Goal: Information Seeking & Learning: Find specific fact

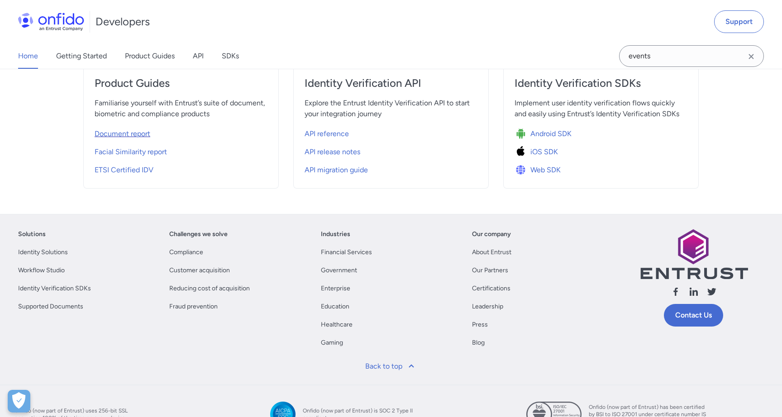
click at [136, 134] on span "Document report" at bounding box center [123, 134] width 56 height 11
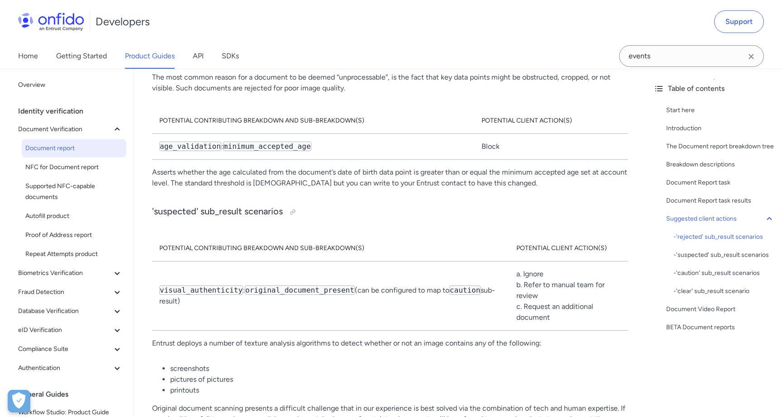
click at [191, 58] on div "Home Getting Started Product Guides API SDKs" at bounding box center [137, 55] width 275 height 25
click at [197, 57] on link "API" at bounding box center [198, 55] width 11 height 25
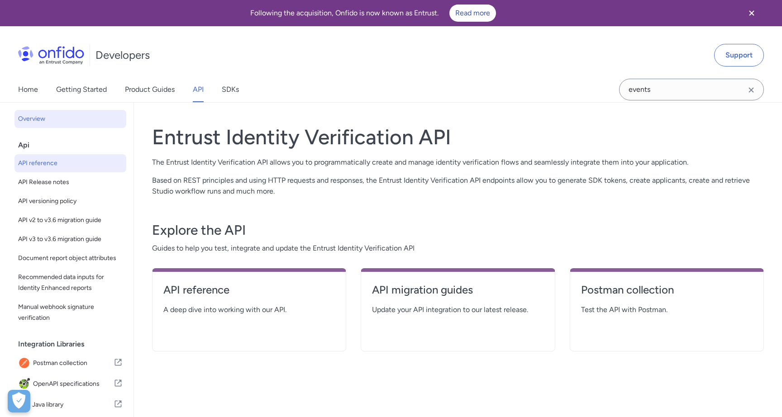
click at [55, 162] on span "API reference" at bounding box center [70, 163] width 105 height 11
select select "http"
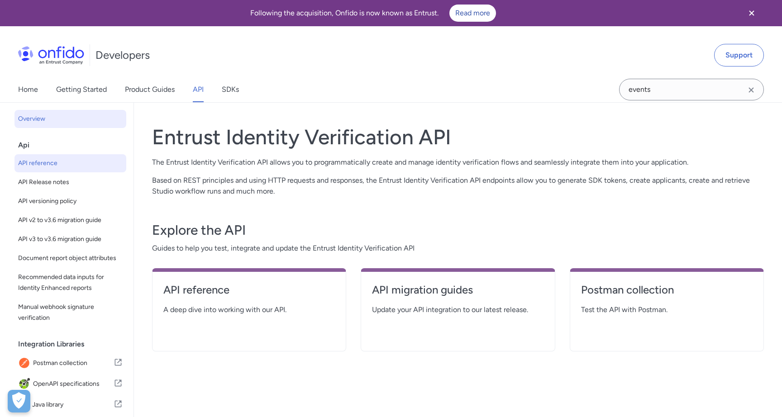
select select "http"
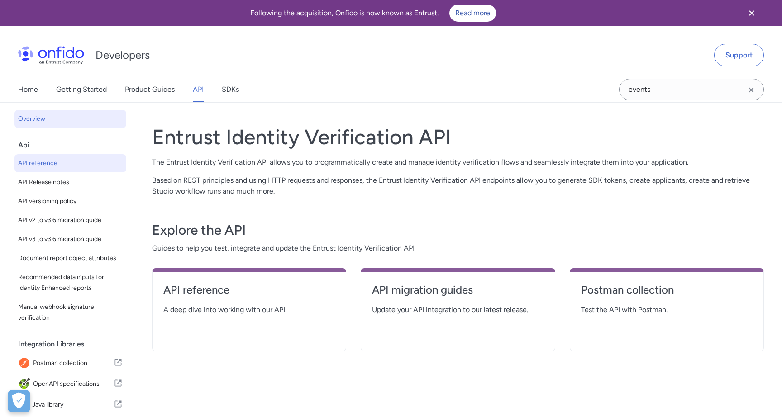
select select "http"
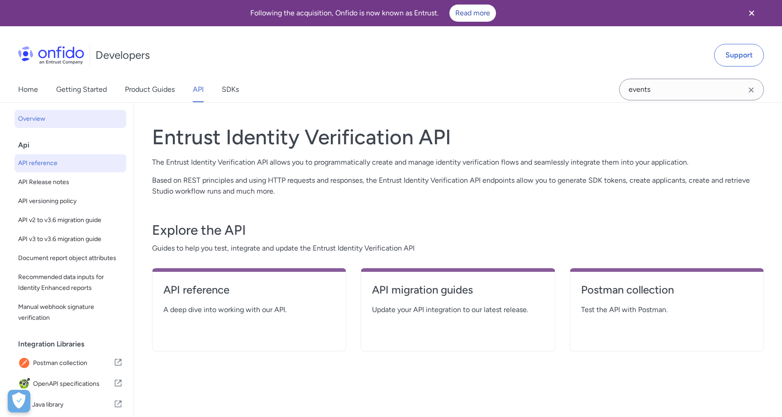
select select "http"
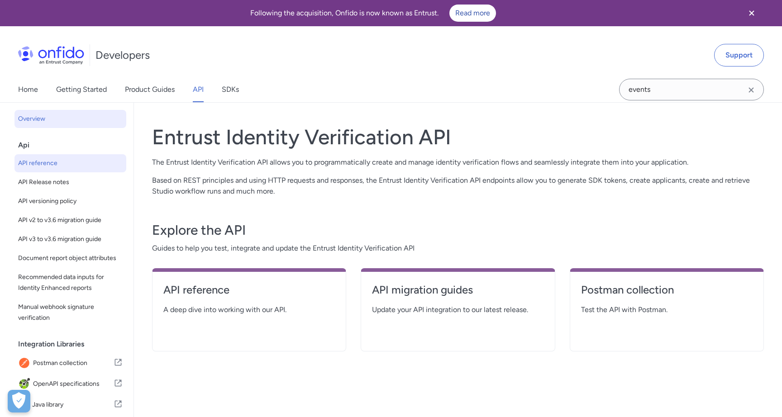
select select "http"
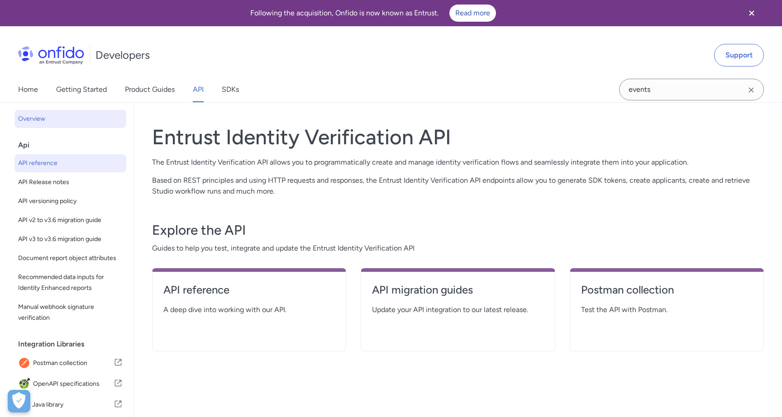
select select "http"
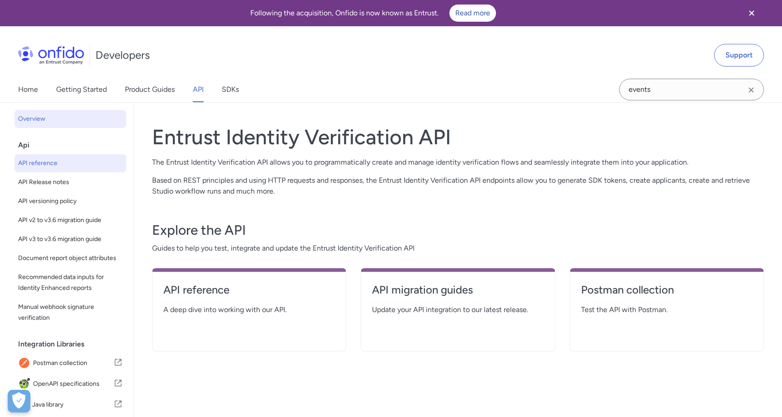
select select "http"
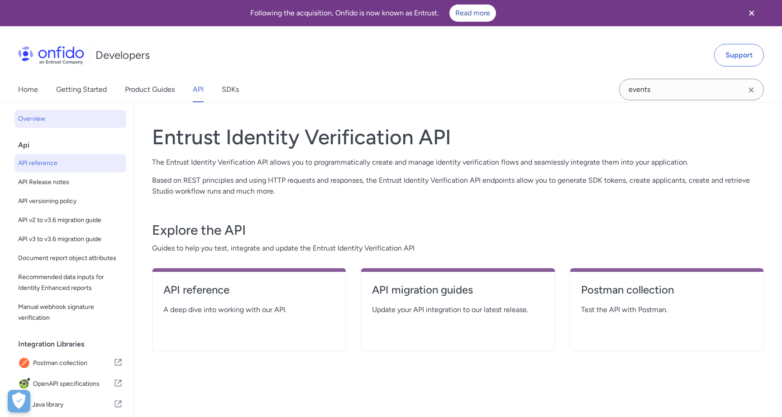
select select "http"
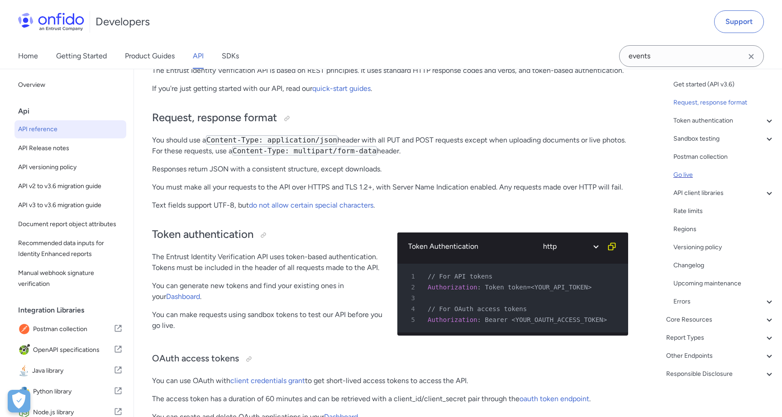
scroll to position [82, 0]
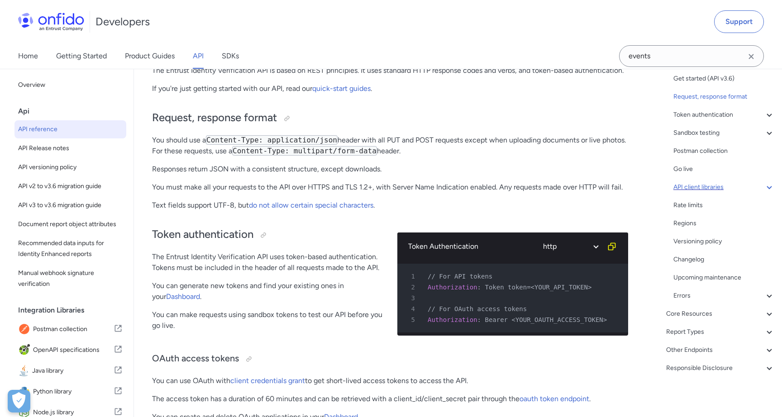
click at [715, 189] on div "API client libraries" at bounding box center [723, 187] width 101 height 11
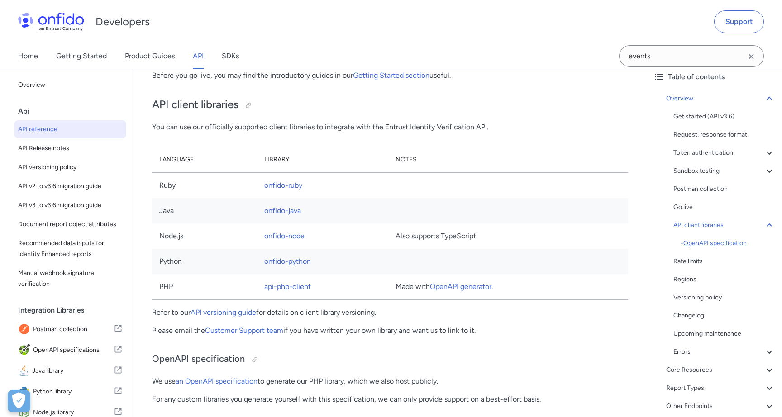
scroll to position [45, 0]
click at [710, 186] on div "Postman collection" at bounding box center [723, 188] width 101 height 11
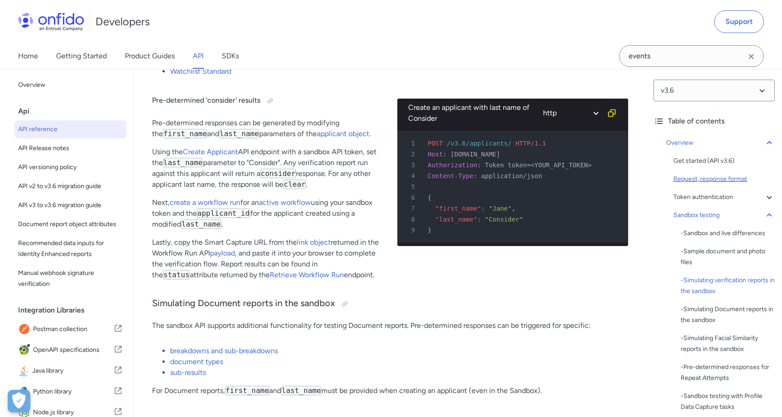
click at [707, 182] on div "Request, response format" at bounding box center [723, 179] width 101 height 11
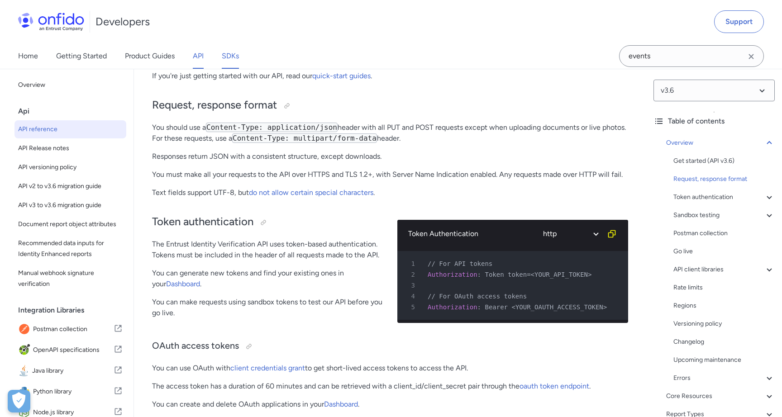
click at [224, 58] on link "SDKs" at bounding box center [230, 55] width 17 height 25
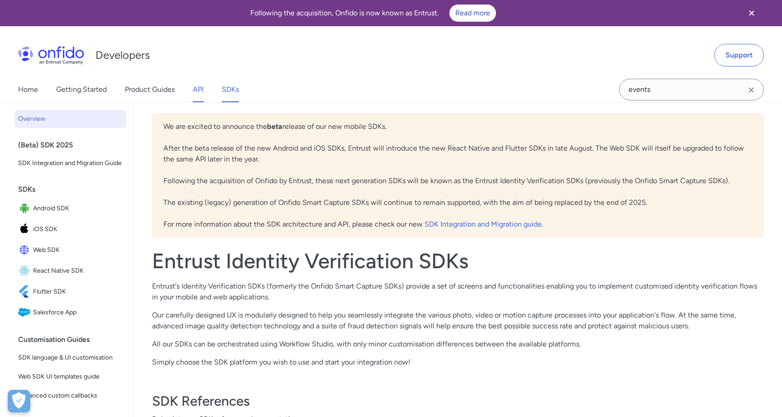
click at [200, 94] on link "API" at bounding box center [198, 89] width 11 height 25
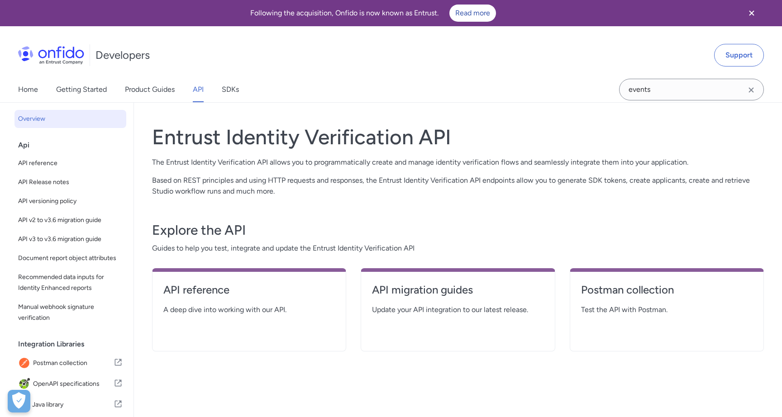
click at [234, 308] on span "A deep dive into working with our API." at bounding box center [248, 310] width 171 height 11
click at [202, 289] on h4 "API reference" at bounding box center [248, 290] width 171 height 14
select select "http"
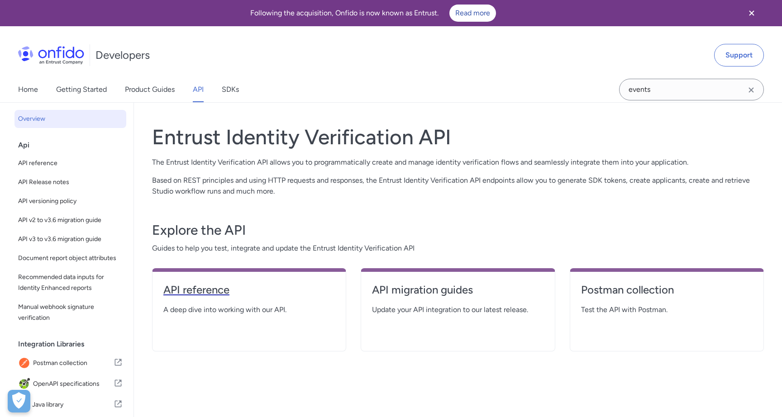
select select "http"
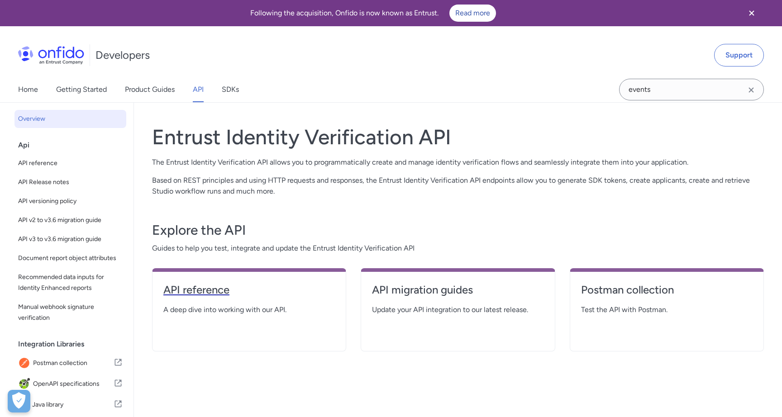
select select "http"
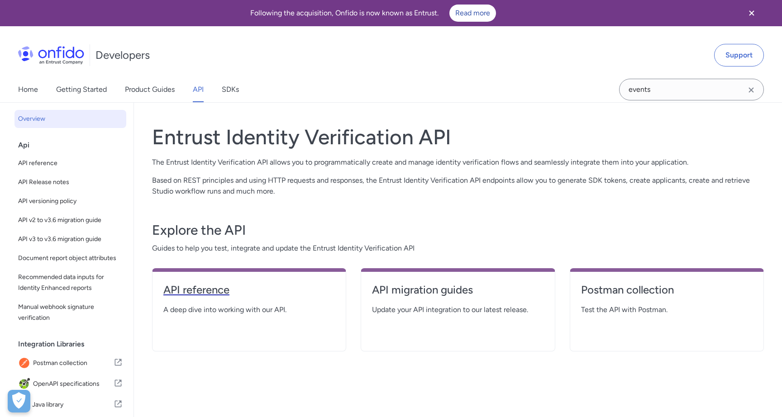
select select "http"
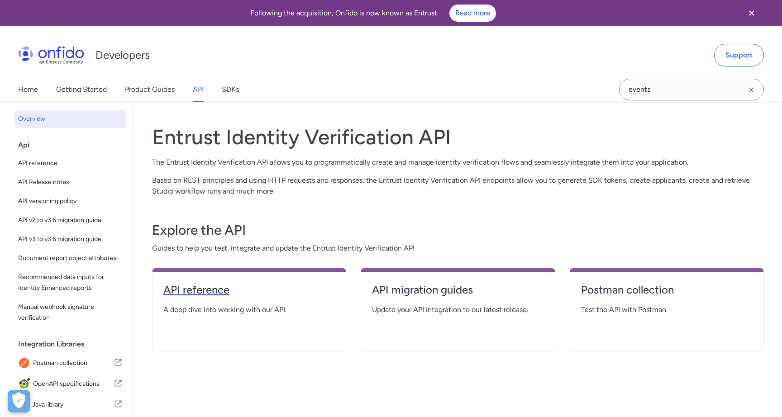
select select "http"
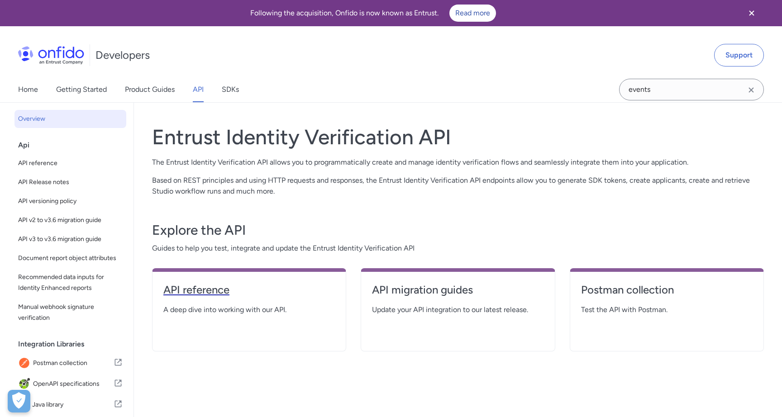
select select "http"
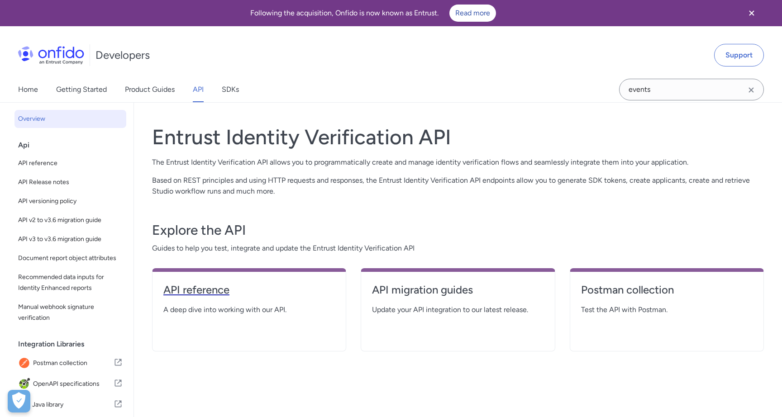
select select "http"
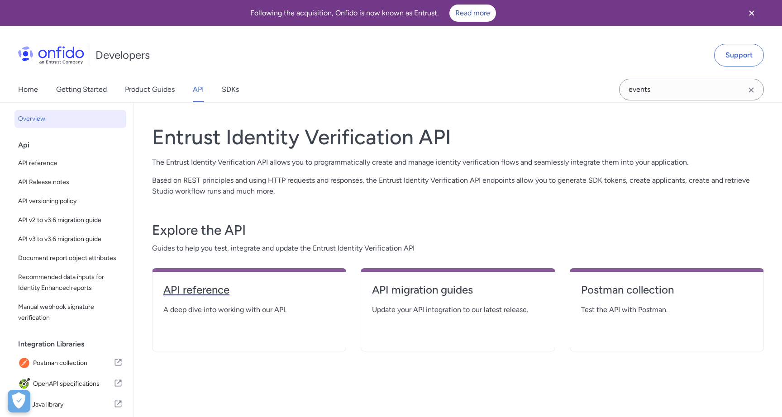
select select "http"
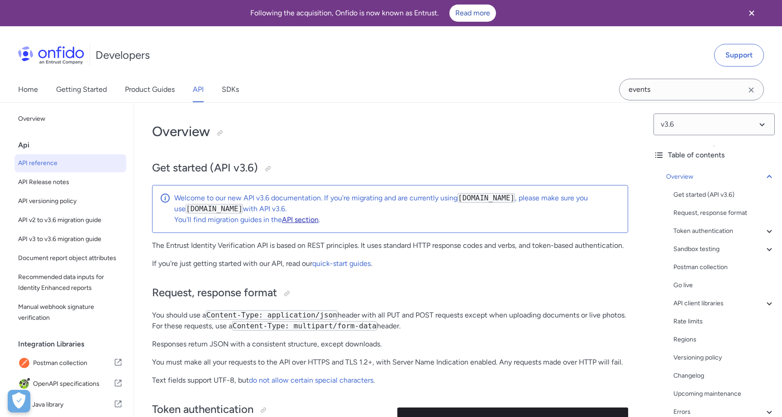
click at [298, 220] on link "API section" at bounding box center [300, 219] width 37 height 9
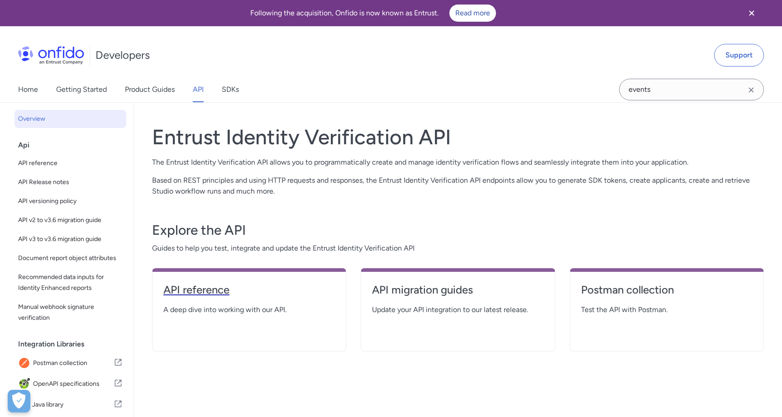
click at [219, 286] on h4 "API reference" at bounding box center [248, 290] width 171 height 14
select select "http"
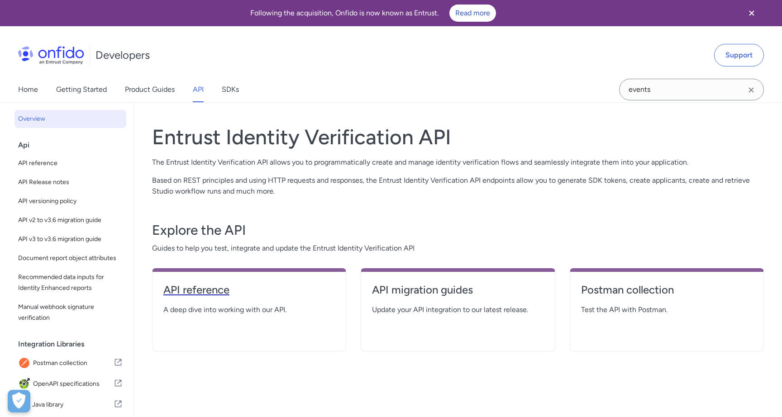
select select "http"
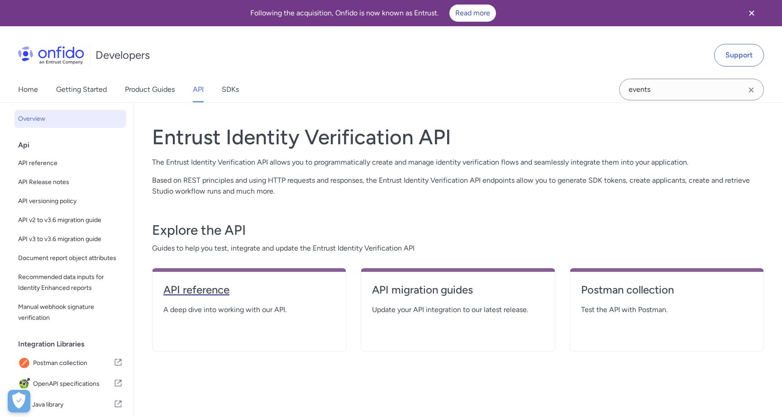
select select "http"
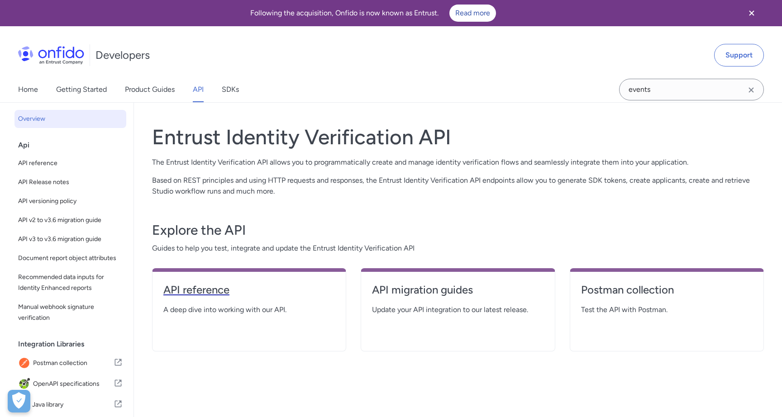
select select "http"
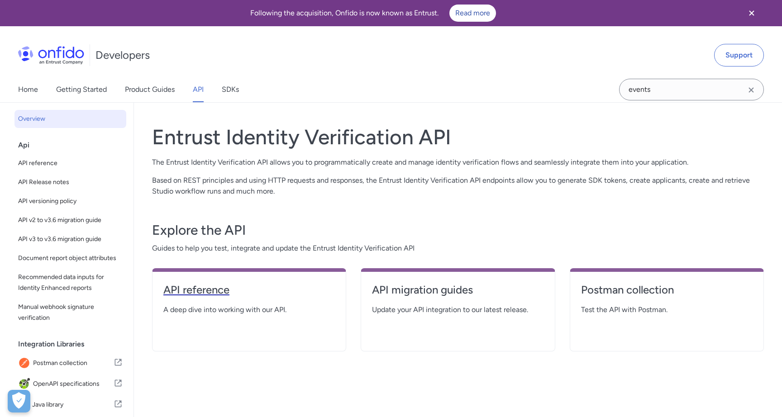
select select "http"
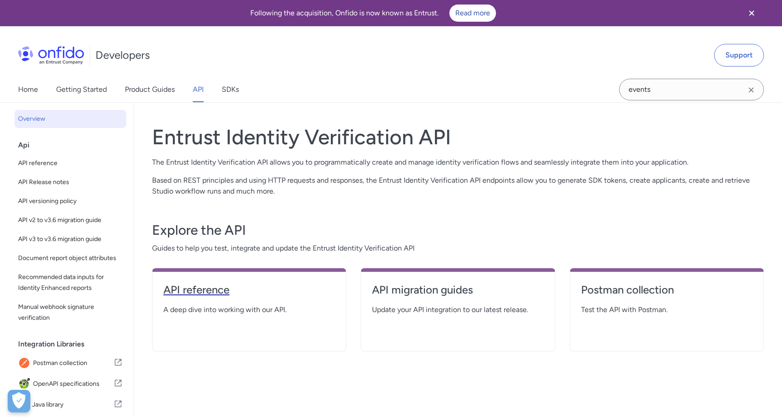
select select "http"
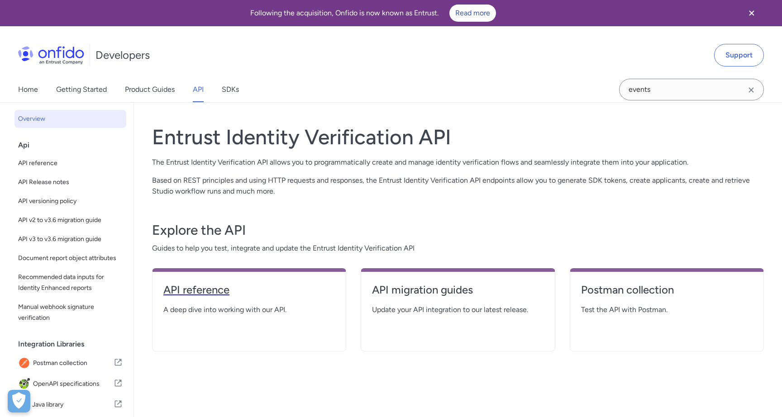
select select "http"
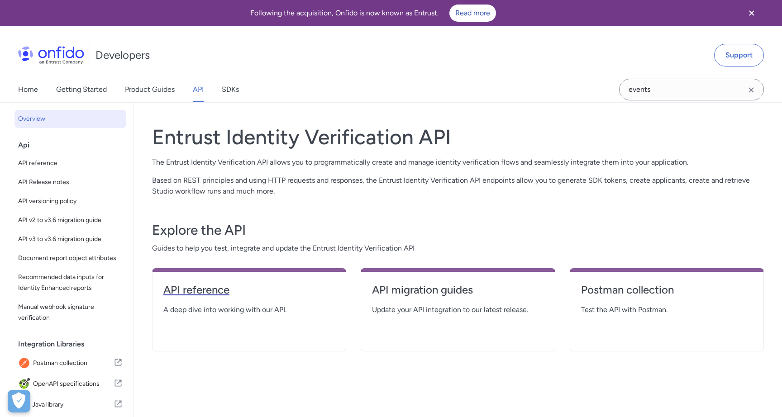
select select "http"
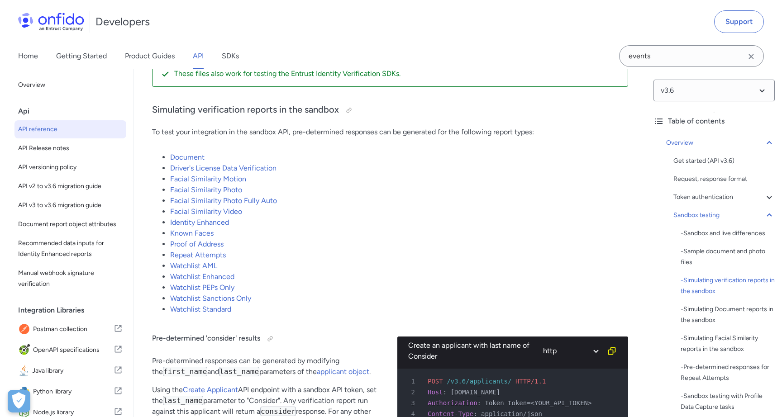
scroll to position [1782, 0]
click at [195, 153] on link "Document" at bounding box center [187, 156] width 34 height 9
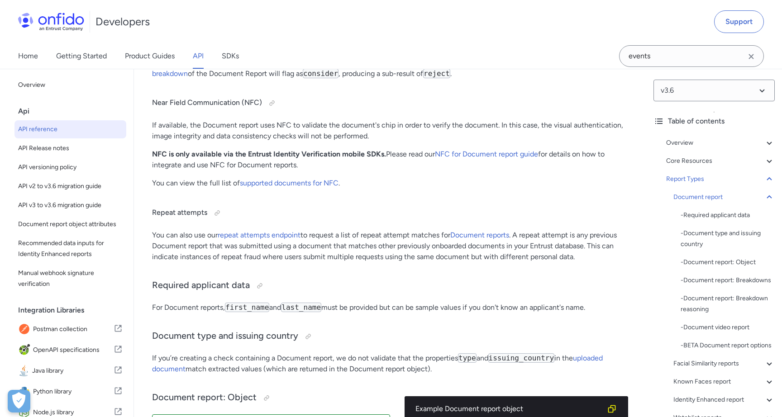
scroll to position [33884, 0]
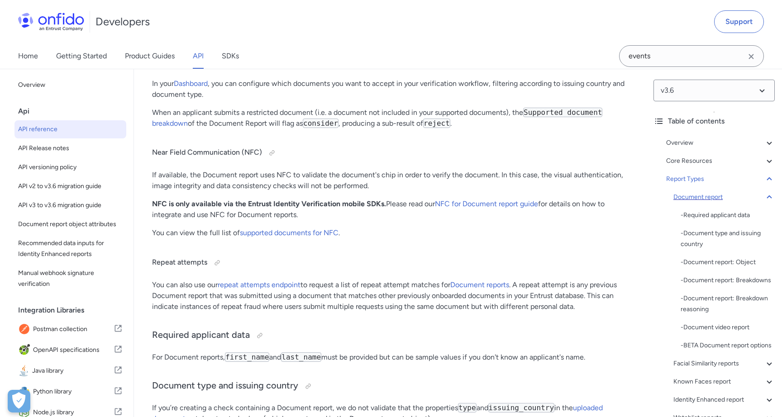
click at [714, 195] on div "Document report" at bounding box center [723, 197] width 101 height 11
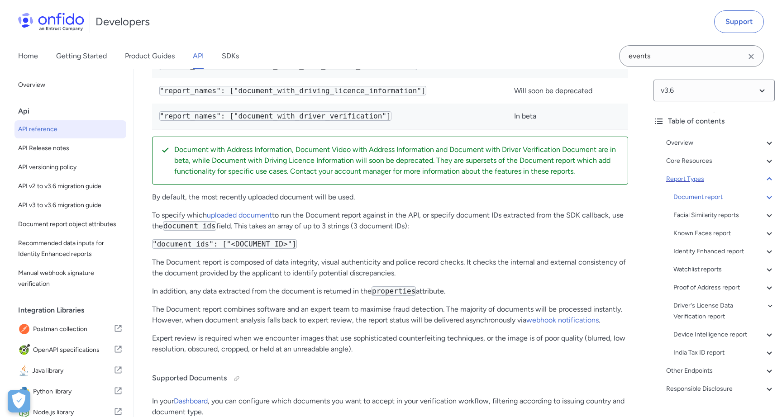
click at [697, 182] on div "Report Types" at bounding box center [720, 179] width 109 height 11
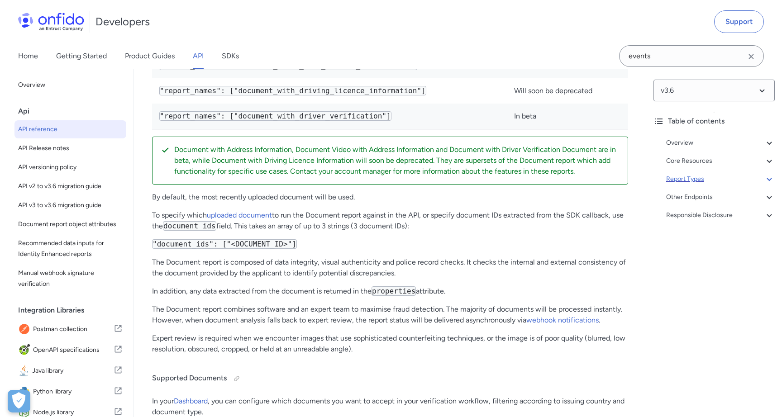
scroll to position [33528, 0]
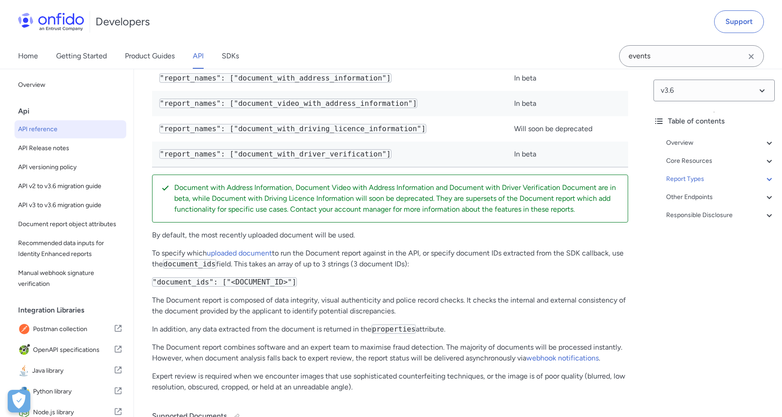
click at [201, 58] on link "API" at bounding box center [198, 55] width 11 height 25
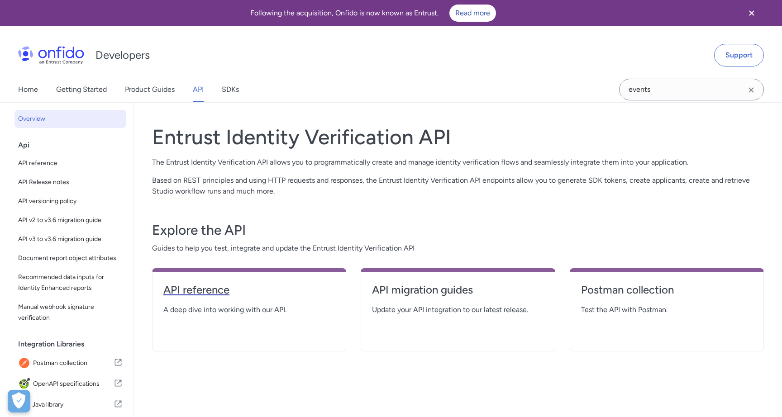
click at [204, 289] on h4 "API reference" at bounding box center [248, 290] width 171 height 14
select select "http"
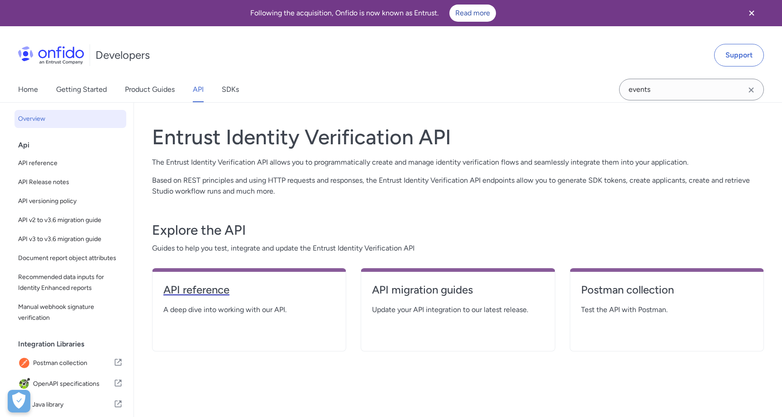
select select "http"
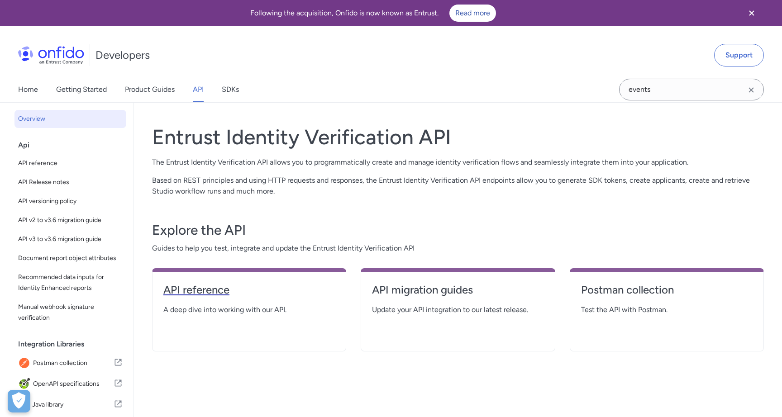
select select "http"
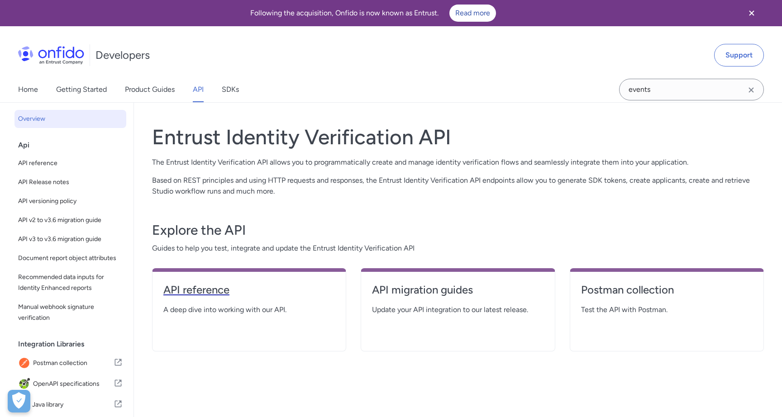
select select "http"
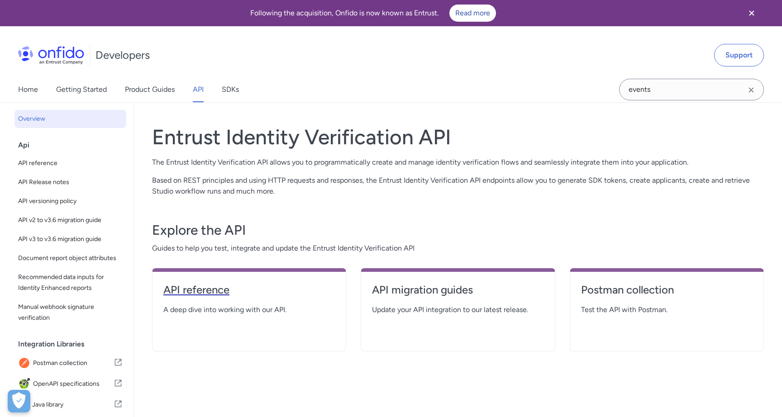
select select "http"
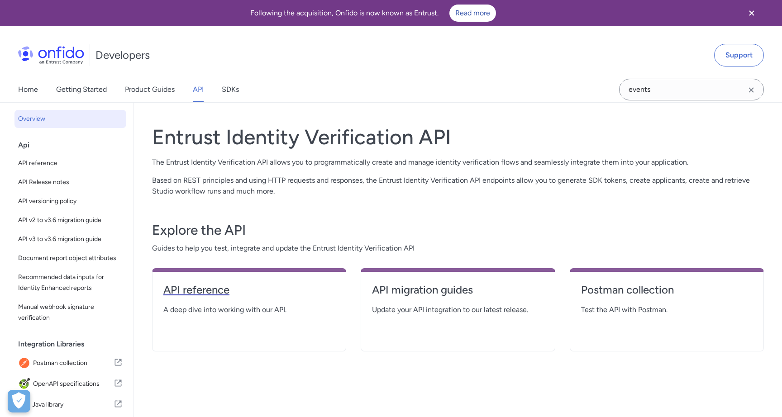
select select "http"
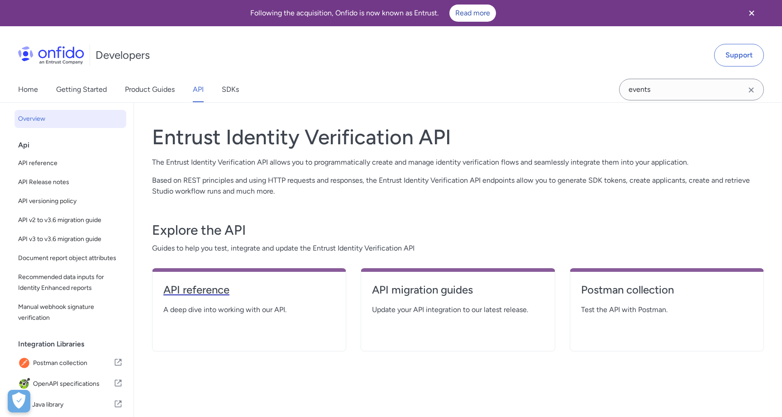
select select "http"
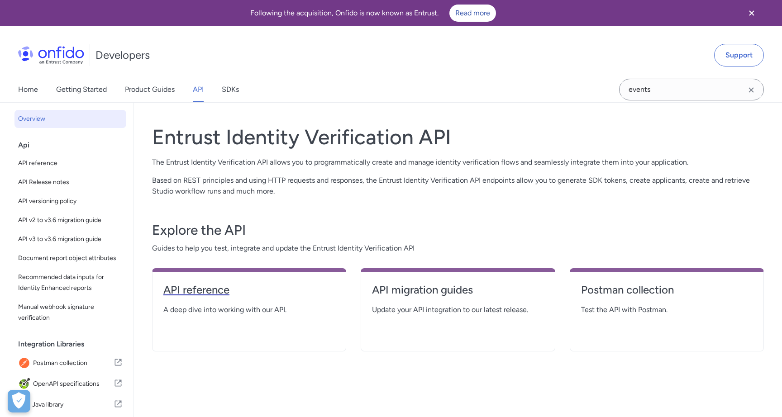
select select "http"
click at [595, 295] on h4 "Postman collection" at bounding box center [666, 290] width 171 height 14
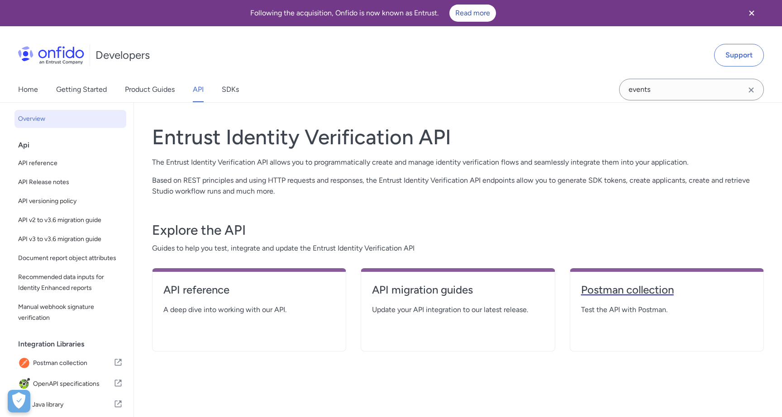
click at [637, 302] on link "Postman collection" at bounding box center [666, 294] width 171 height 22
click at [223, 294] on h4 "API reference" at bounding box center [248, 290] width 171 height 14
select select "http"
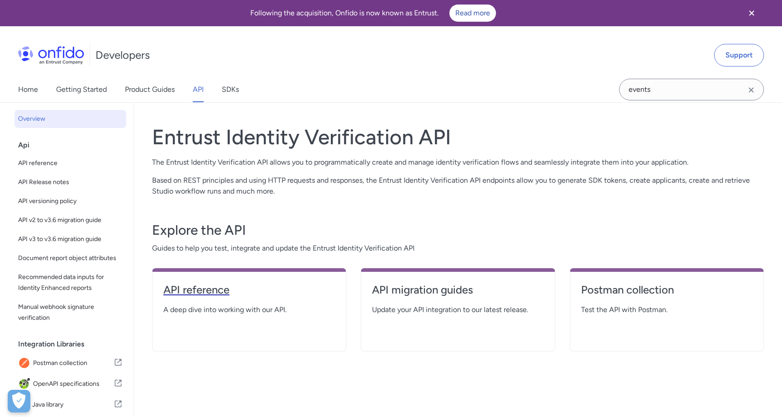
select select "http"
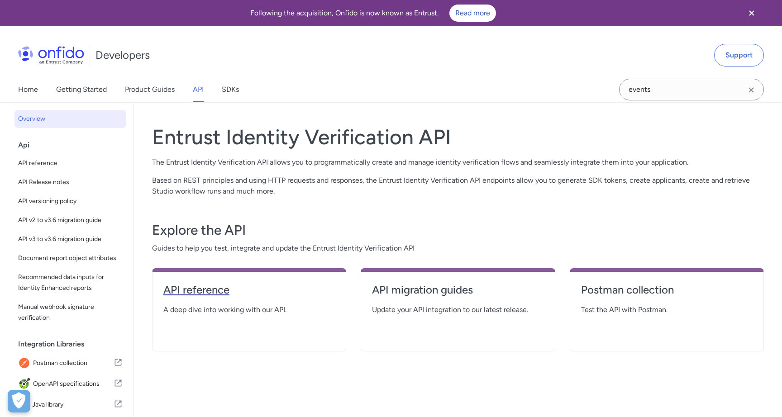
select select "http"
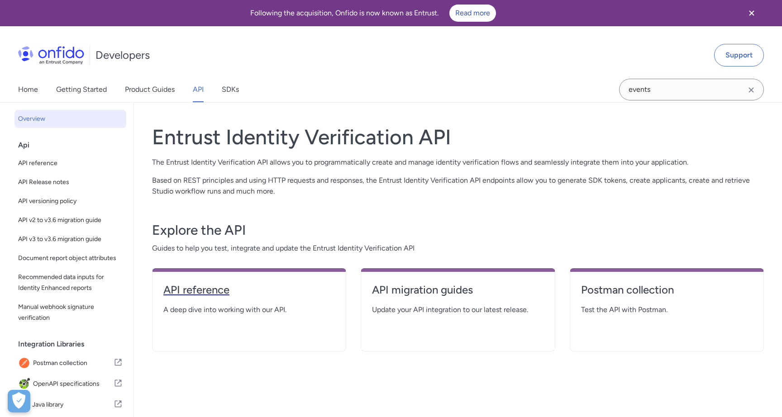
select select "http"
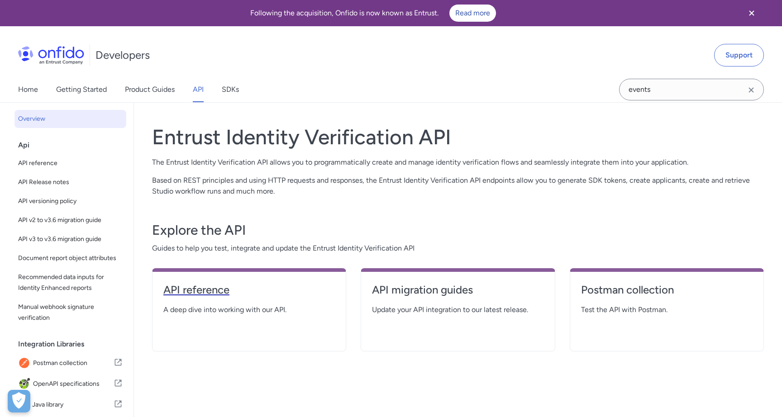
select select "http"
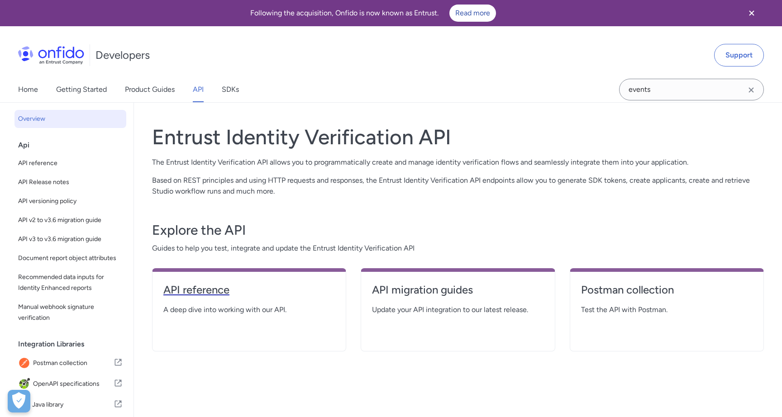
select select "http"
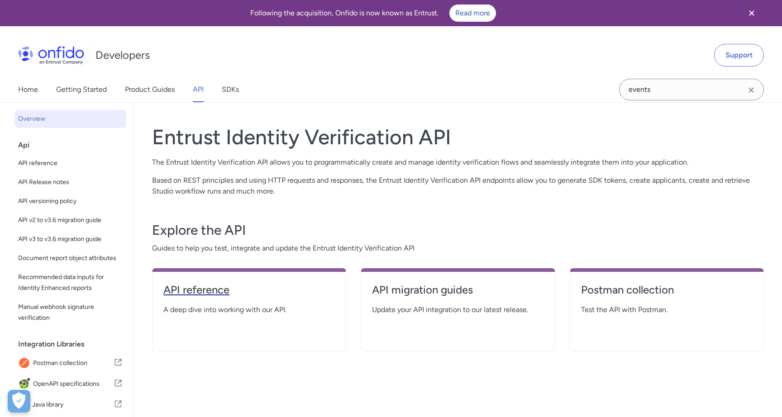
select select "http"
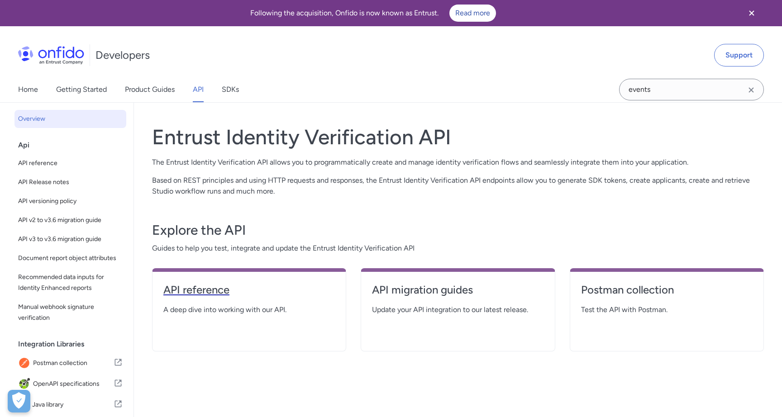
select select "http"
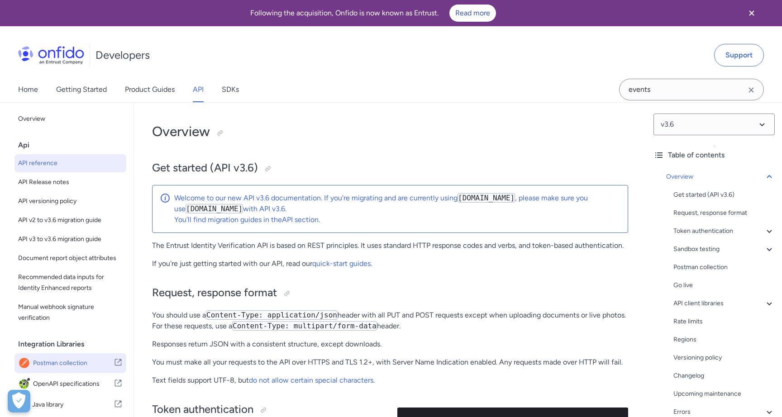
click at [90, 362] on span "Postman collection" at bounding box center [73, 363] width 81 height 13
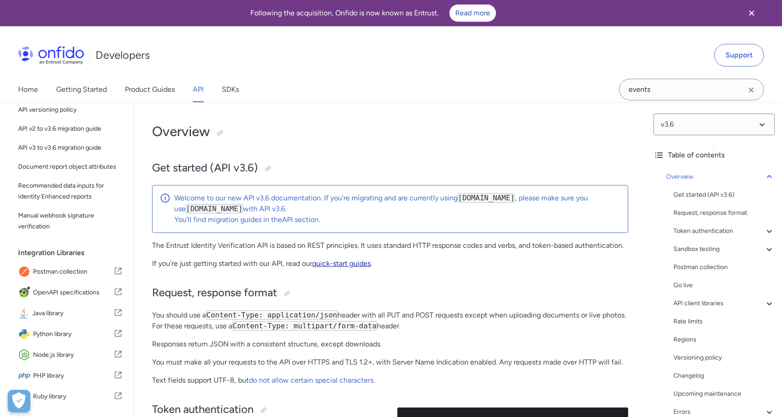
click at [345, 266] on link "quick-start guides" at bounding box center [341, 263] width 58 height 9
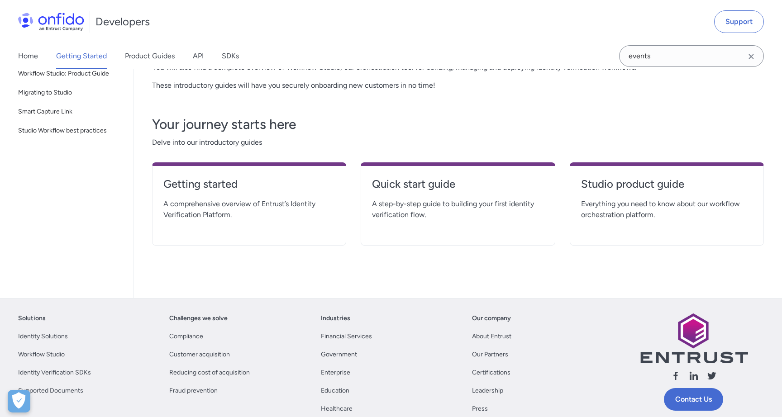
scroll to position [87, 0]
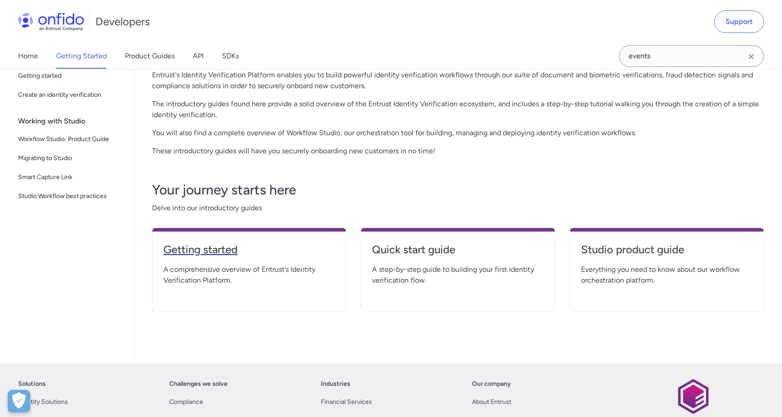
click at [234, 248] on h4 "Getting started" at bounding box center [248, 250] width 171 height 14
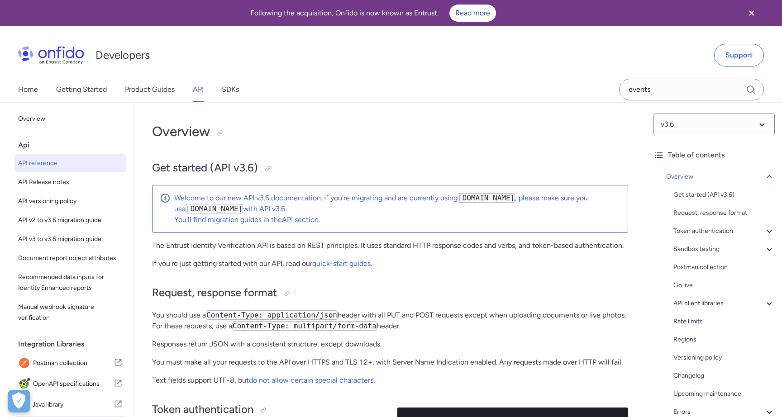
scroll to position [91, 0]
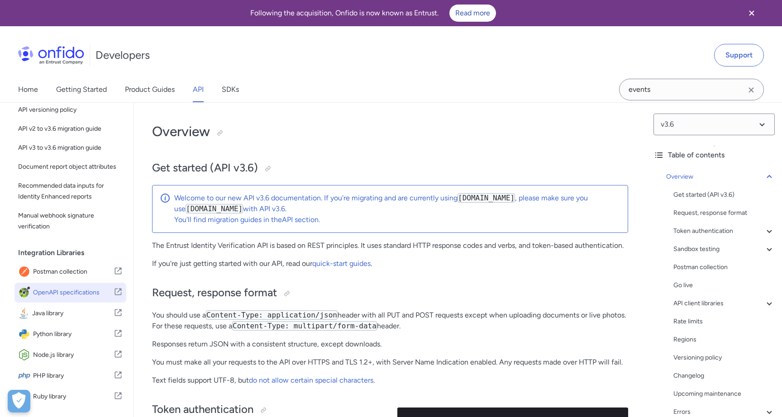
click at [86, 297] on span "OpenAPI specifications" at bounding box center [73, 292] width 81 height 13
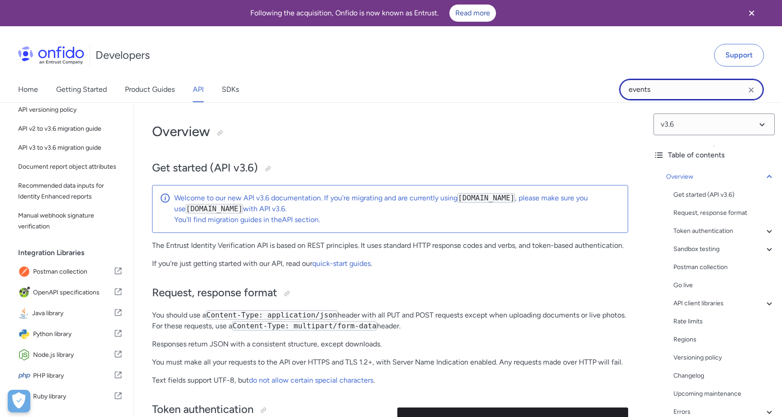
click at [657, 87] on input "events" at bounding box center [691, 90] width 145 height 22
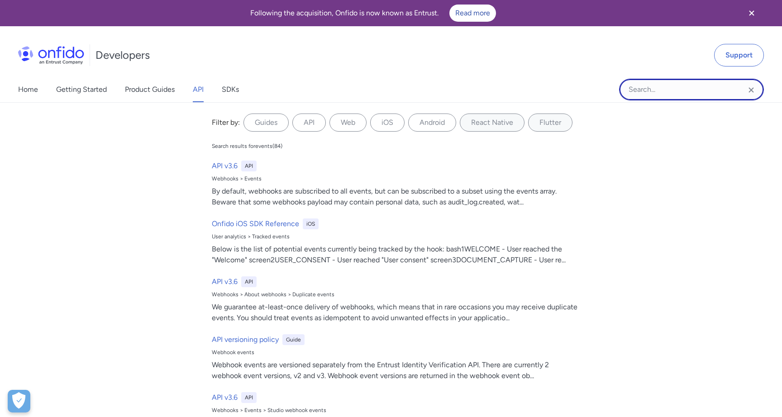
paste input "ApiError::DisabledEndpoint"
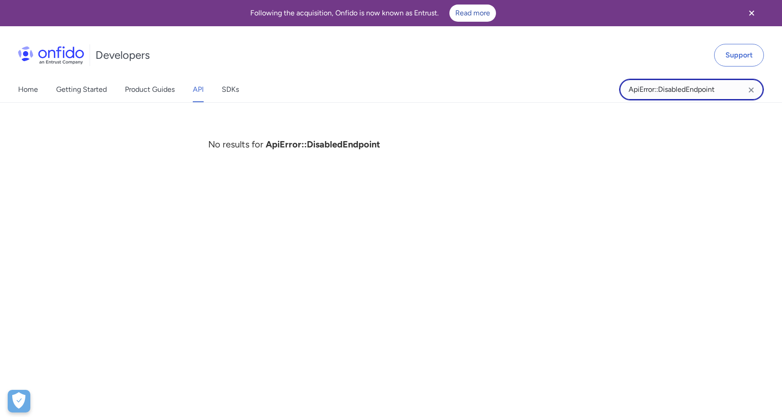
click at [660, 87] on input "ApiError::DisabledEndpoint" at bounding box center [691, 90] width 145 height 22
click at [648, 90] on input "DisabledEndpoint" at bounding box center [691, 90] width 145 height 22
paste input "disabled_e"
type input "disabled_endpoint"
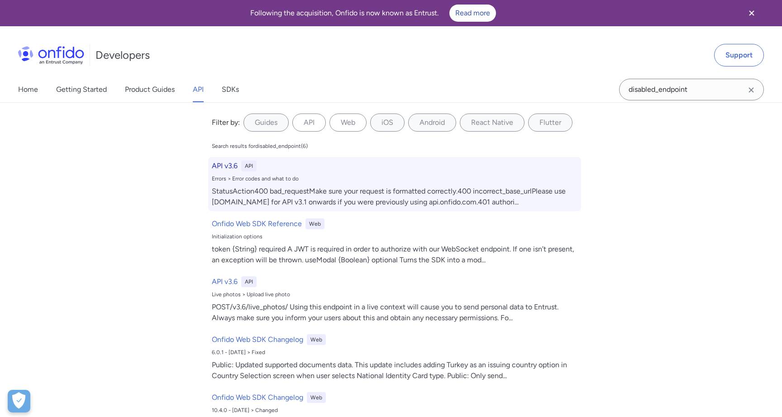
click at [228, 162] on h6 "API v3.6" at bounding box center [225, 166] width 26 height 11
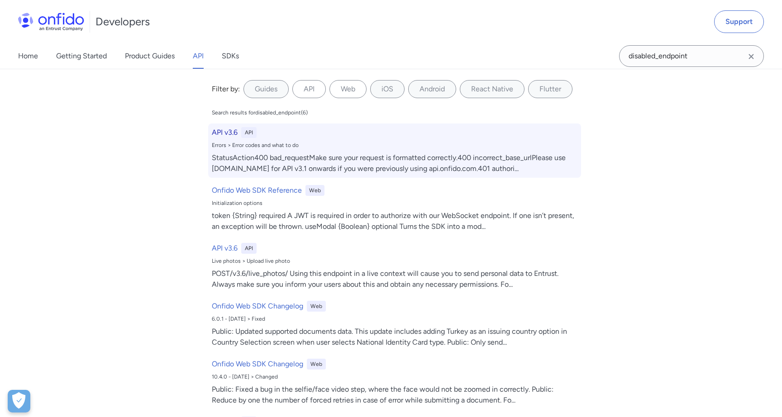
click at [223, 133] on h6 "API v3.6" at bounding box center [225, 132] width 26 height 11
click at [313, 174] on div "StatusAction400 bad_requestMake sure your request is formatted correctly.400 in…" at bounding box center [395, 163] width 366 height 22
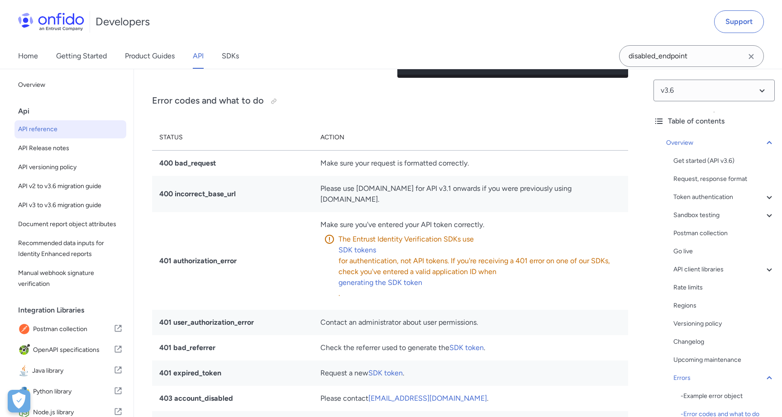
scroll to position [8377, 0]
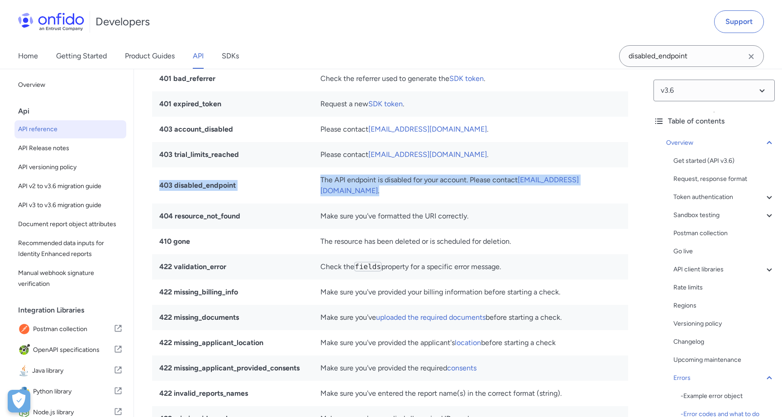
drag, startPoint x: 406, startPoint y: 216, endPoint x: 310, endPoint y: 195, distance: 98.4
click at [310, 195] on tr "403 disabled_endpoint The API endpoint is disabled for your account. Please con…" at bounding box center [390, 185] width 476 height 36
click at [322, 199] on td "The API endpoint is disabled for your account. Please contact [EMAIL_ADDRESS][D…" at bounding box center [470, 185] width 315 height 36
drag, startPoint x: 418, startPoint y: 211, endPoint x: 324, endPoint y: 205, distance: 94.3
click at [324, 204] on td "The API endpoint is disabled for your account. Please contact [EMAIL_ADDRESS][D…" at bounding box center [470, 185] width 315 height 36
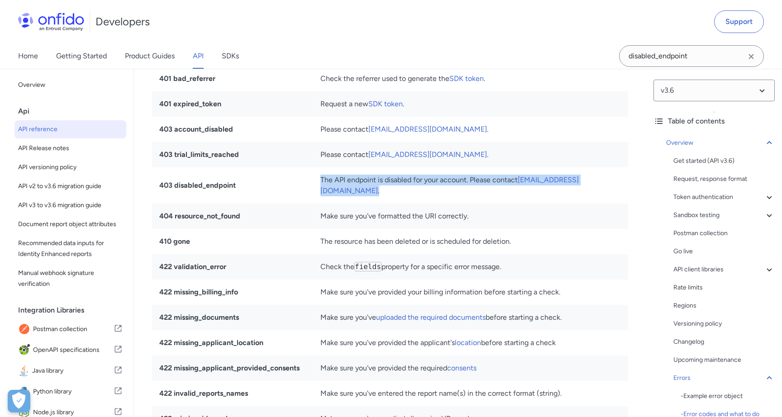
copy td "The API endpoint is disabled for your account. Please contact [EMAIL_ADDRESS][D…"
click at [367, 165] on td "Please contact [EMAIL_ADDRESS][DOMAIN_NAME] ." at bounding box center [470, 154] width 315 height 25
drag, startPoint x: 320, startPoint y: 199, endPoint x: 426, endPoint y: 215, distance: 107.5
click at [426, 204] on td "The API endpoint is disabled for your account. Please contact [EMAIL_ADDRESS][D…" at bounding box center [470, 185] width 315 height 36
copy td "The API endpoint is disabled for your account. Please contact [EMAIL_ADDRESS][D…"
